Goal: Task Accomplishment & Management: Use online tool/utility

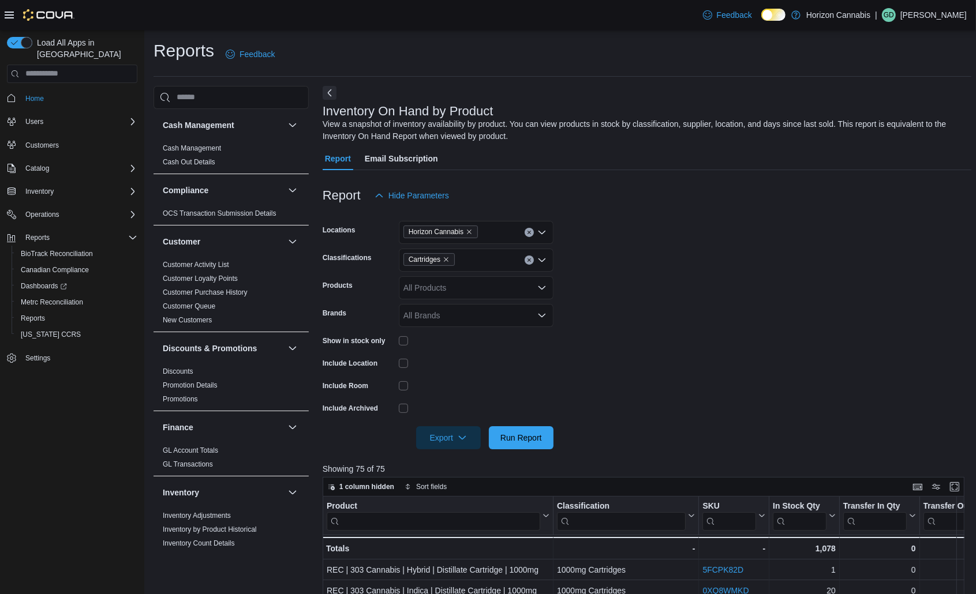
scroll to position [346, 0]
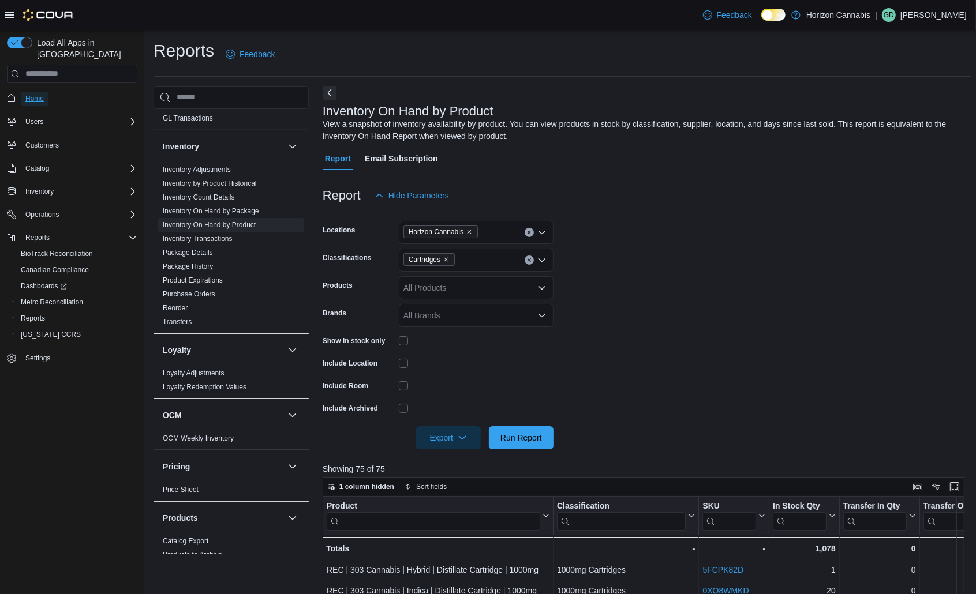
click at [35, 94] on span "Home" at bounding box center [34, 98] width 18 height 9
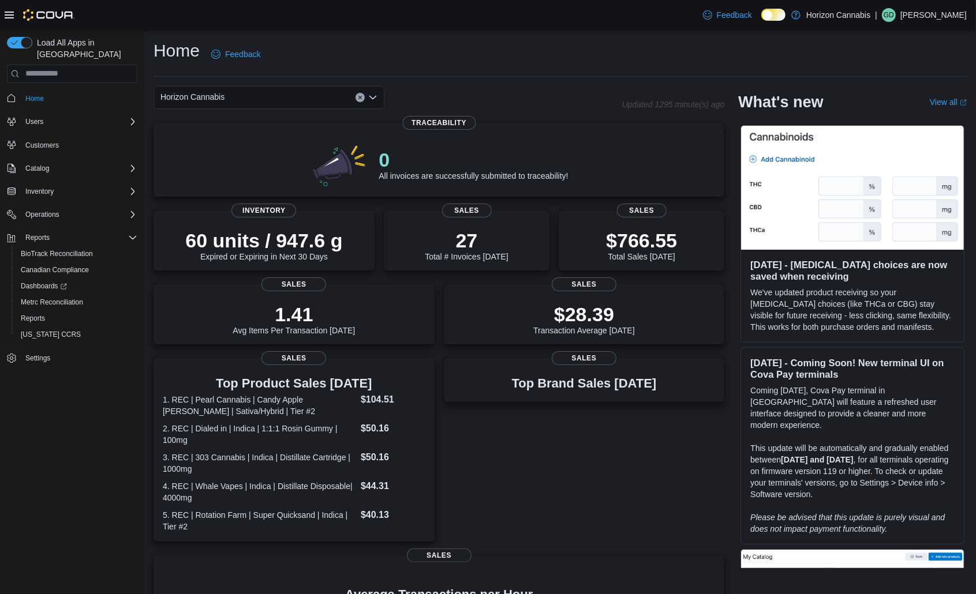
scroll to position [207, 0]
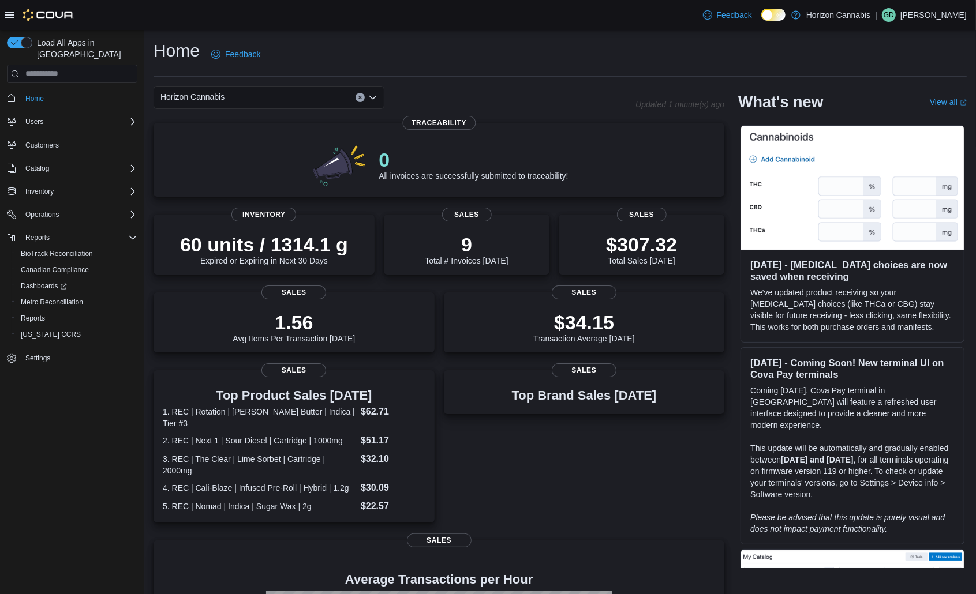
scroll to position [218, 0]
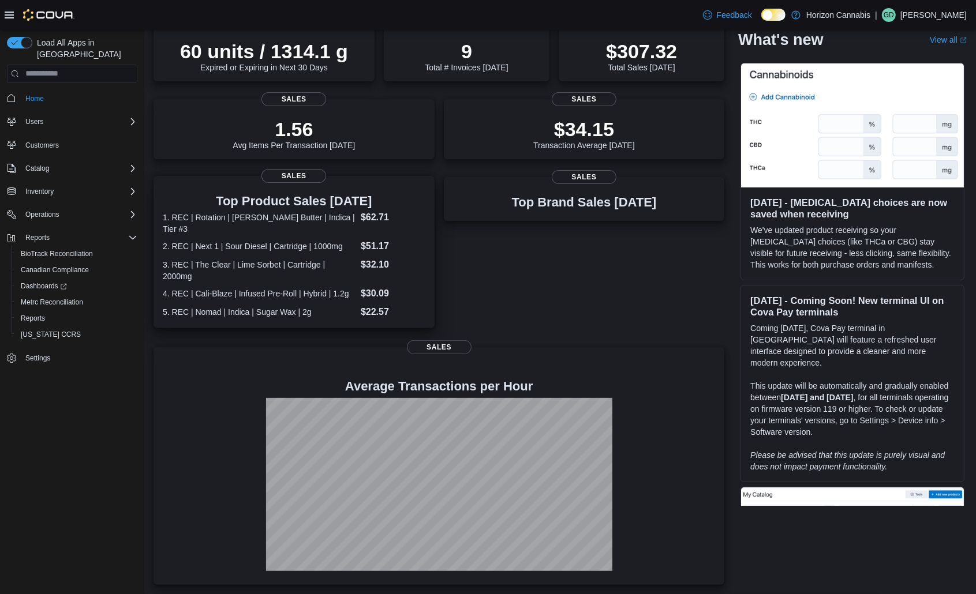
click at [285, 306] on dt "5. REC | Nomad | Indica | Sugar Wax | 2g" at bounding box center [259, 312] width 193 height 12
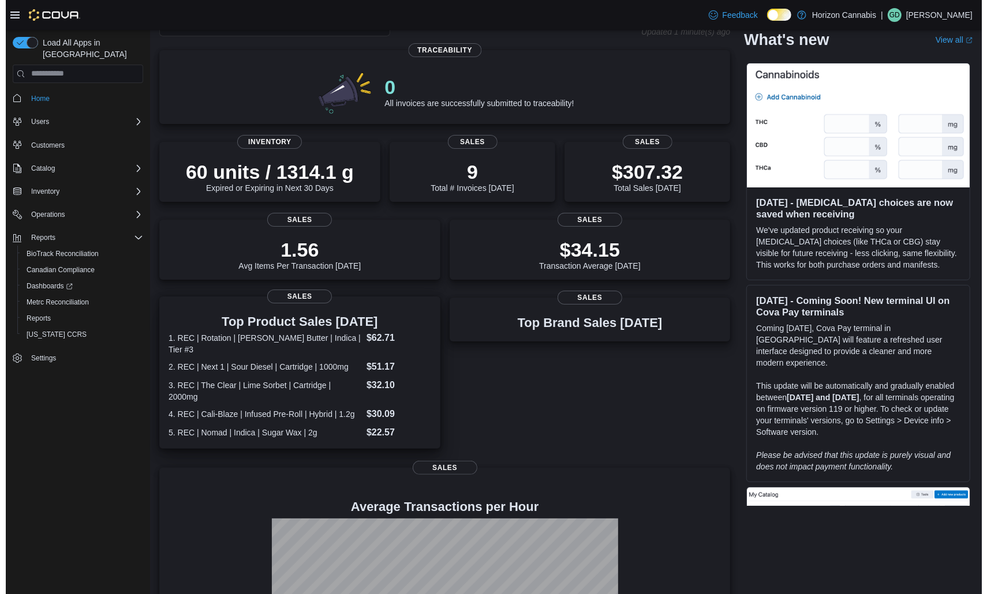
scroll to position [0, 0]
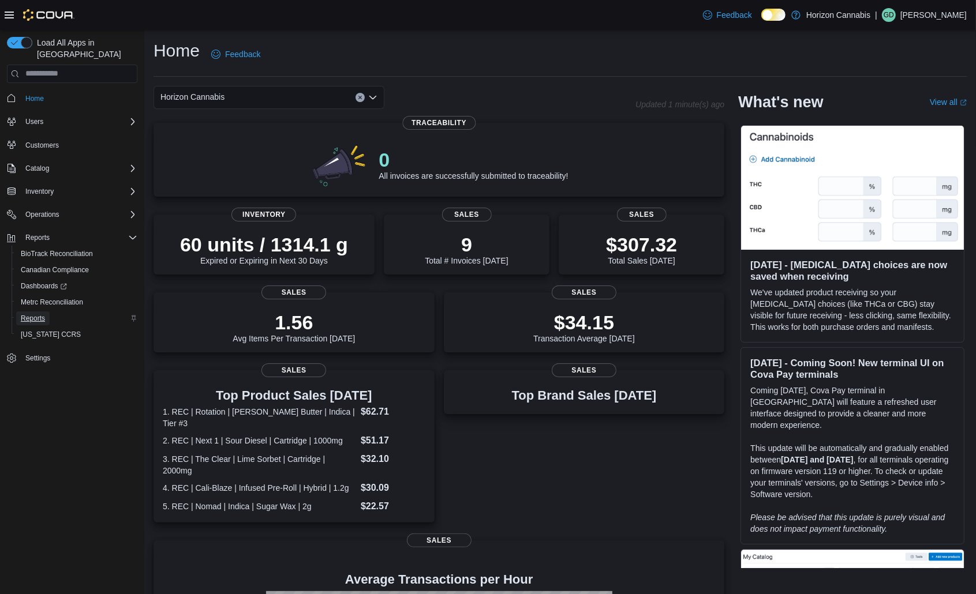
click at [37, 314] on span "Reports" at bounding box center [33, 318] width 24 height 9
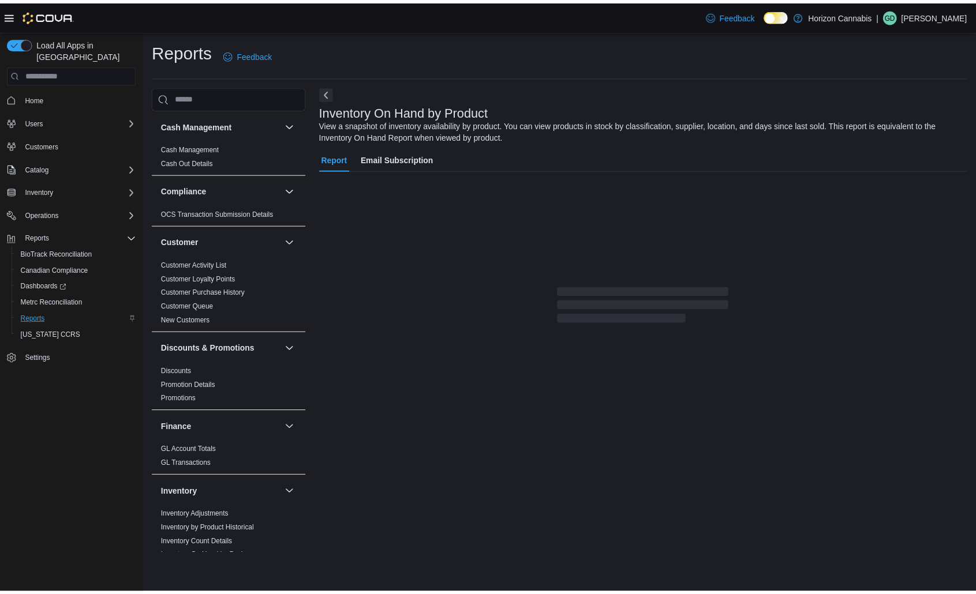
scroll to position [715, 0]
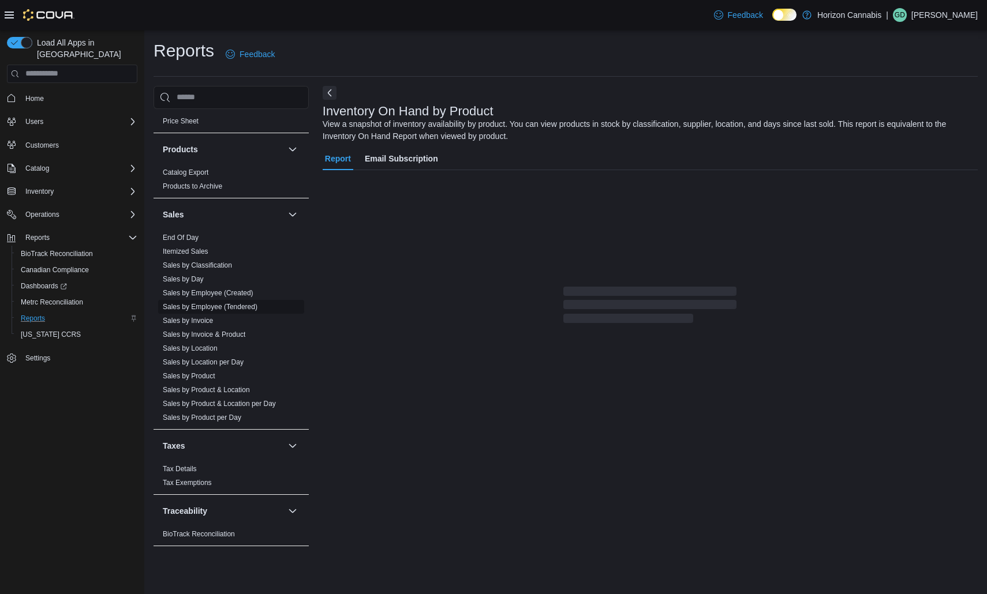
click at [215, 305] on link "Sales by Employee (Tendered)" at bounding box center [210, 307] width 95 height 8
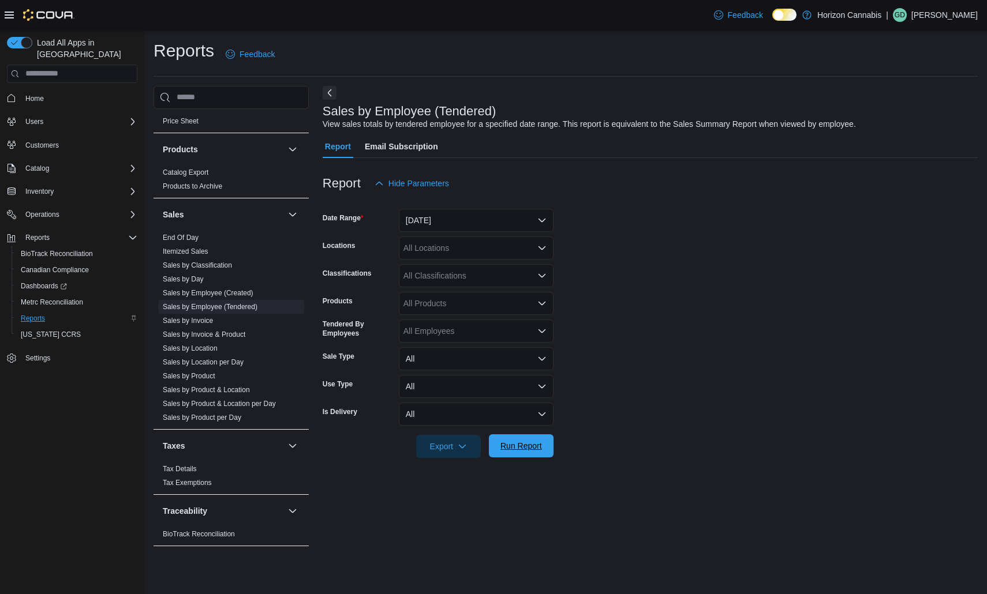
click at [536, 442] on span "Run Report" at bounding box center [521, 446] width 42 height 12
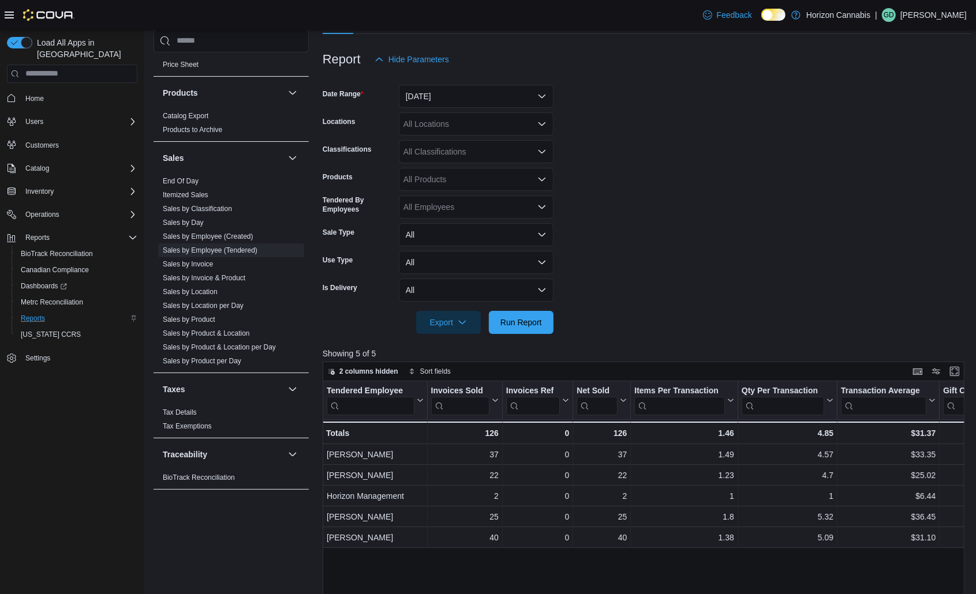
scroll to position [123, 0]
click at [51, 282] on span "Dashboards" at bounding box center [44, 286] width 46 height 9
